Goal: Task Accomplishment & Management: Manage account settings

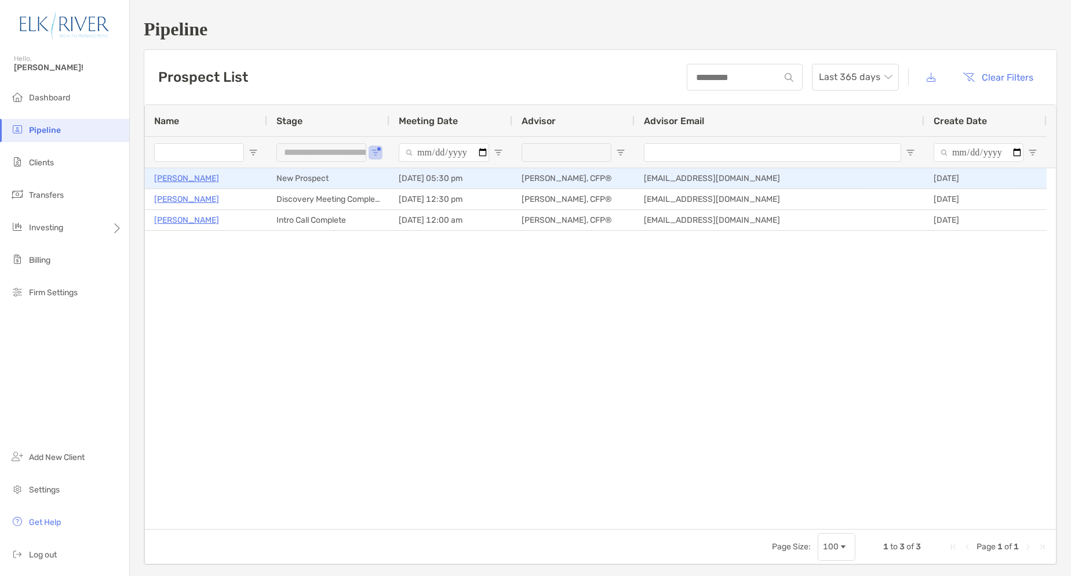
click at [192, 183] on p "[PERSON_NAME]" at bounding box center [186, 178] width 65 height 14
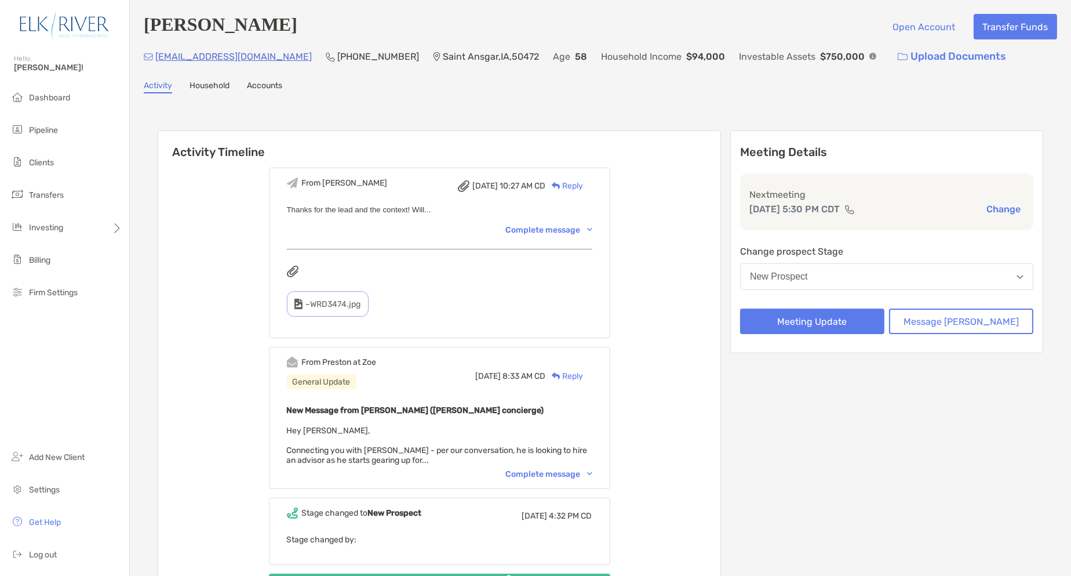
click at [548, 473] on div "Complete message" at bounding box center [549, 474] width 86 height 10
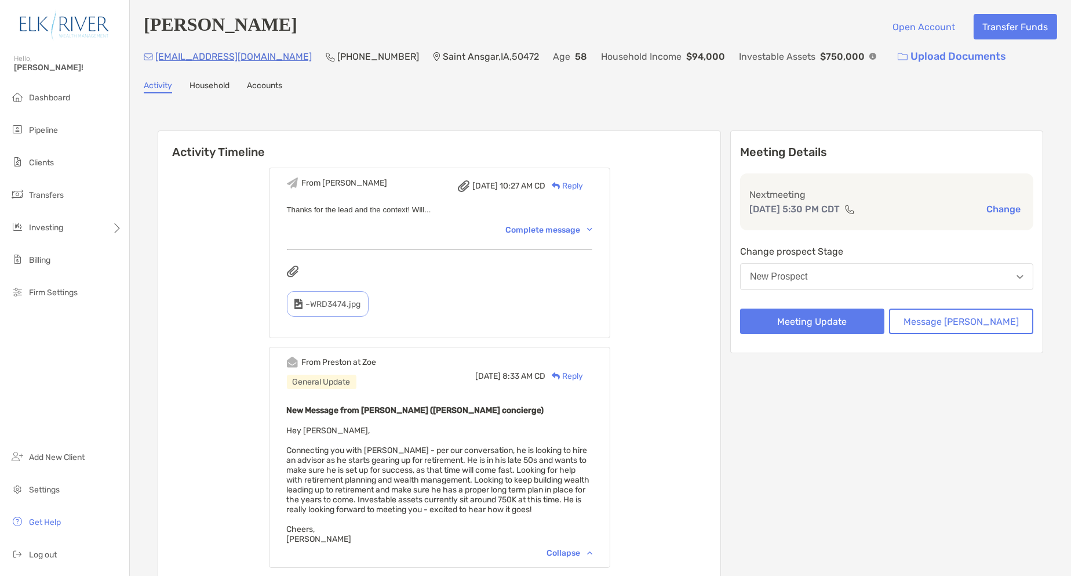
scroll to position [129, 0]
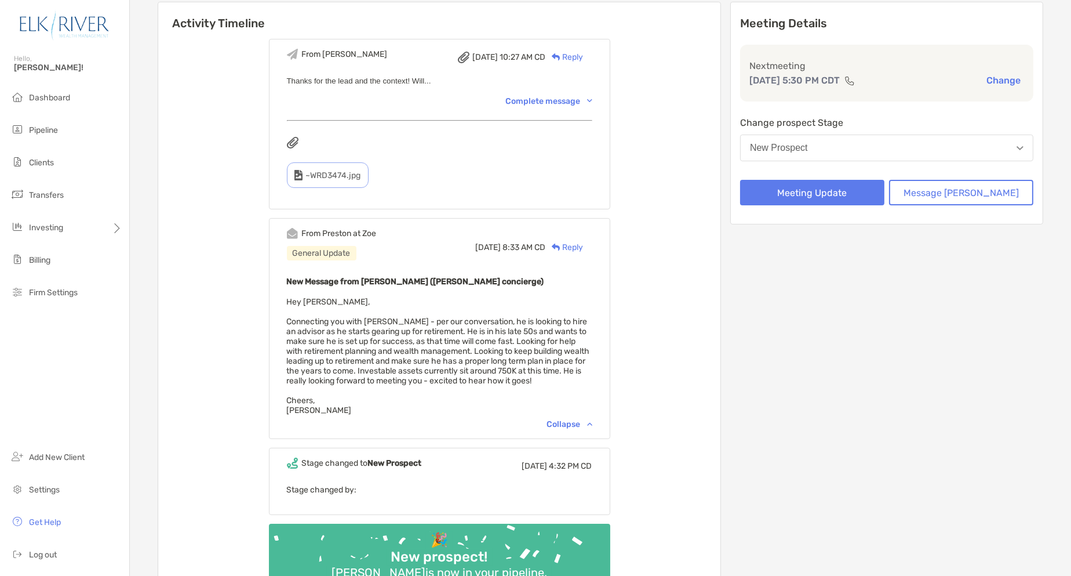
click at [456, 521] on div "From Corey Thu, Oct 9 10:27 AM CD Reply Thanks for the lead and the context! Wi…" at bounding box center [439, 317] width 562 height 575
